Goal: Find specific page/section: Find specific page/section

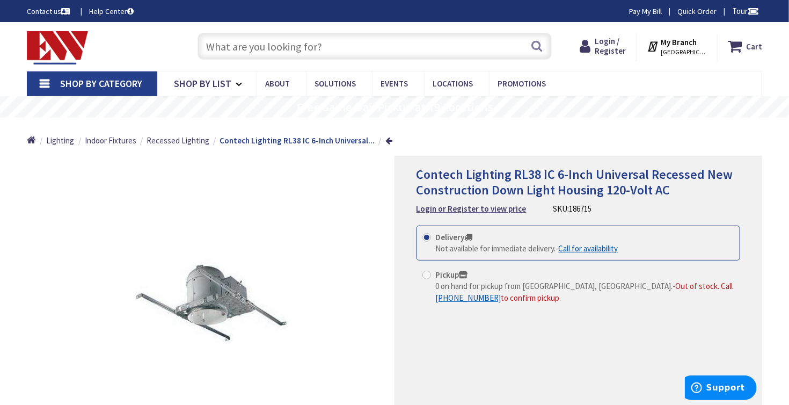
click at [304, 48] on input "text" at bounding box center [374, 46] width 354 height 27
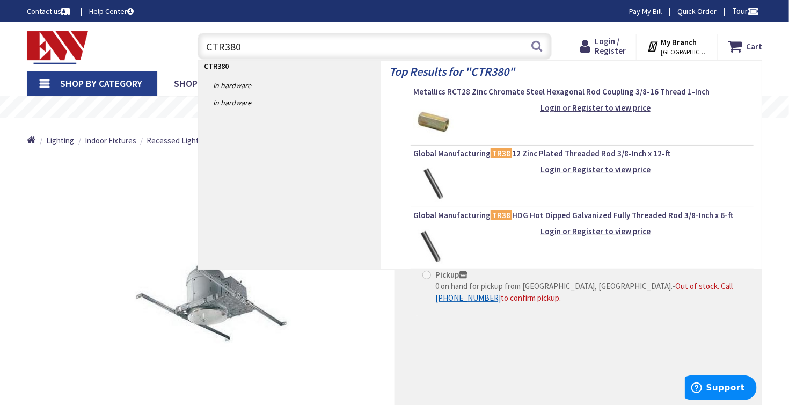
type input "CTR3802"
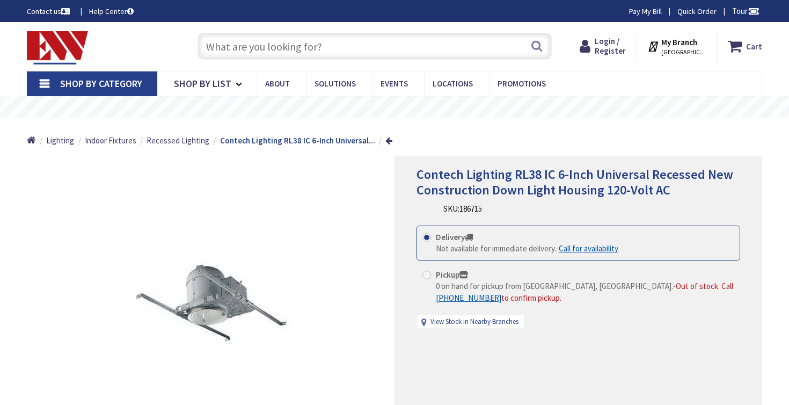
scroll to position [948, 0]
